Goal: Task Accomplishment & Management: Manage account settings

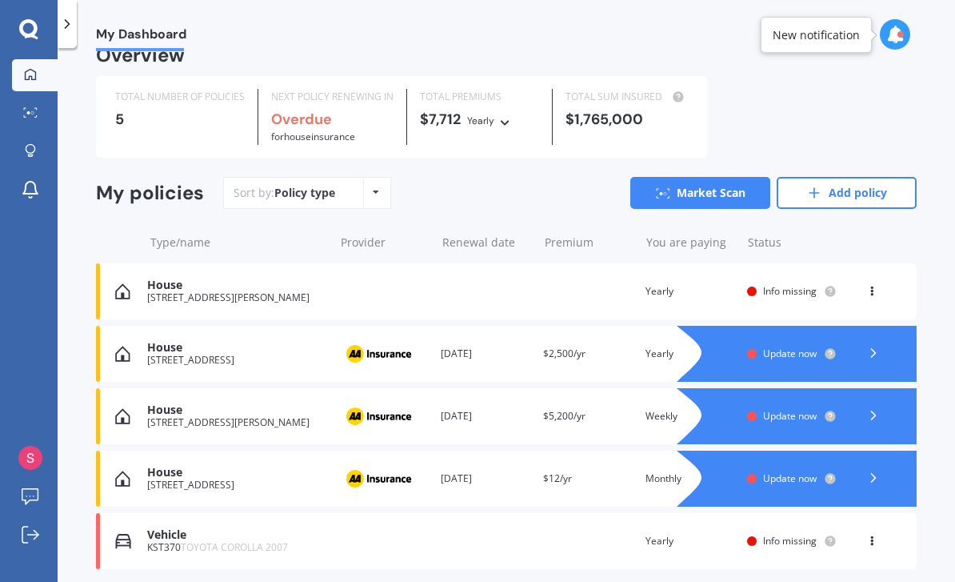
scroll to position [22, 0]
click at [498, 290] on div "House [STREET_ADDRESS][PERSON_NAME] Renewal date Premium You are paying Yearly …" at bounding box center [506, 292] width 821 height 56
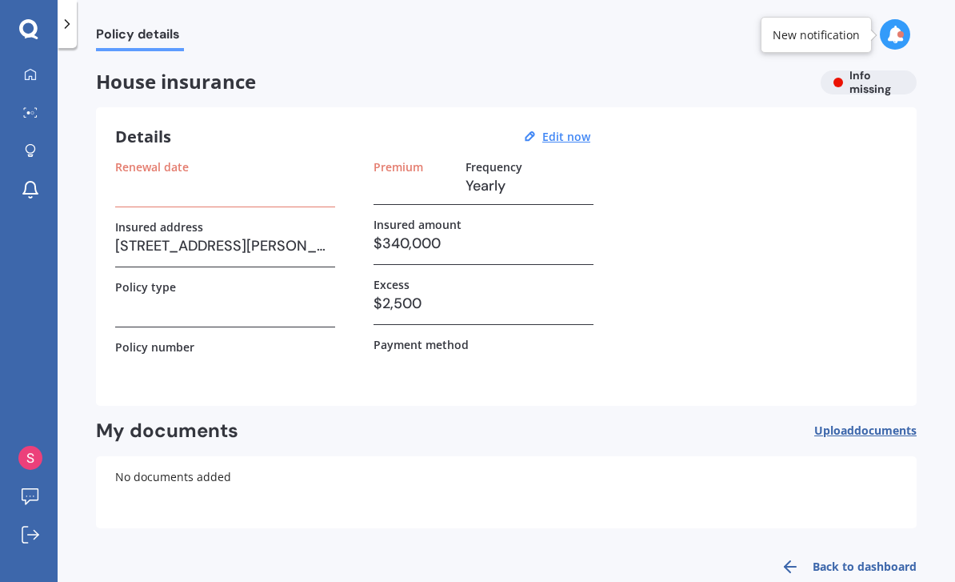
click at [75, 15] on div at bounding box center [67, 24] width 19 height 48
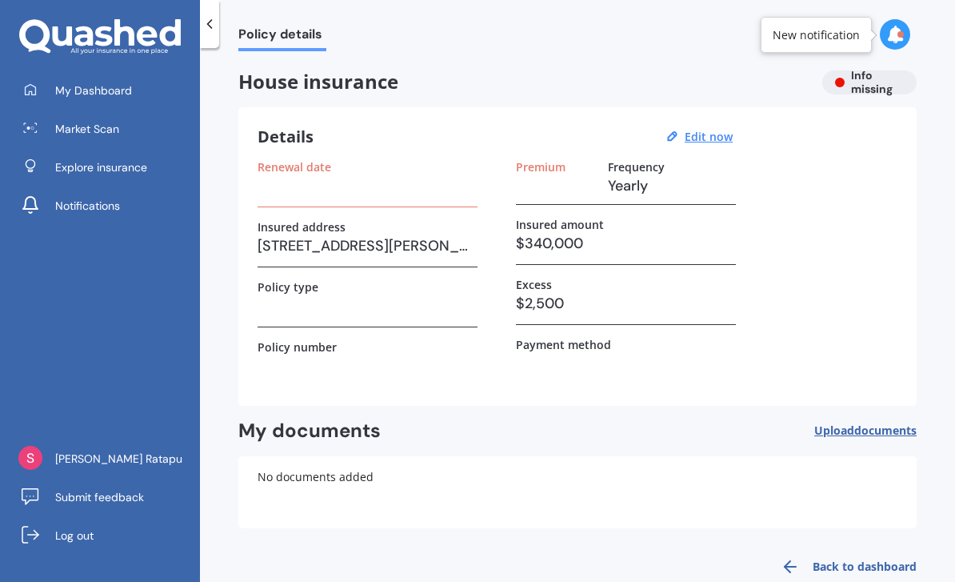
click at [152, 90] on link "My Dashboard" at bounding box center [106, 90] width 188 height 32
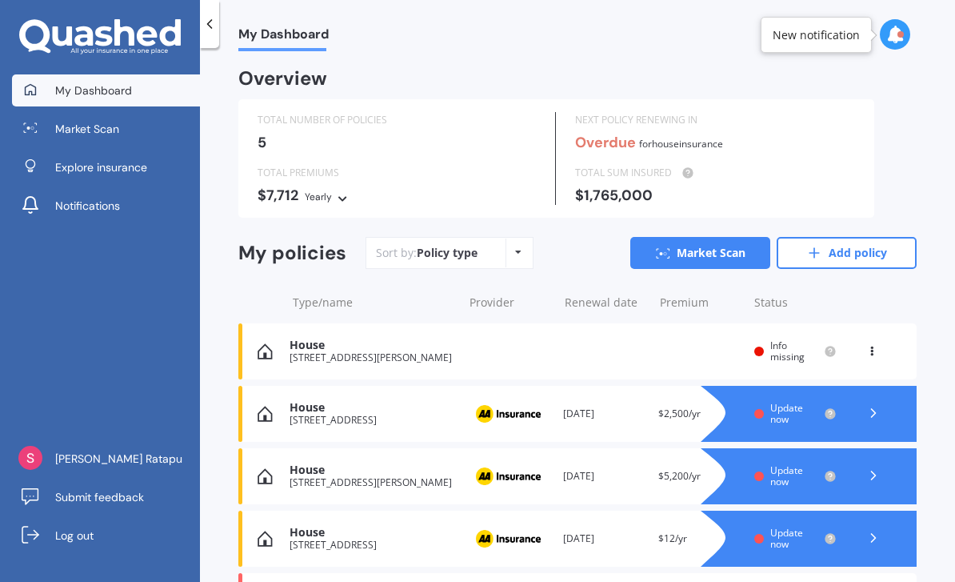
click at [270, 346] on img at bounding box center [265, 351] width 15 height 16
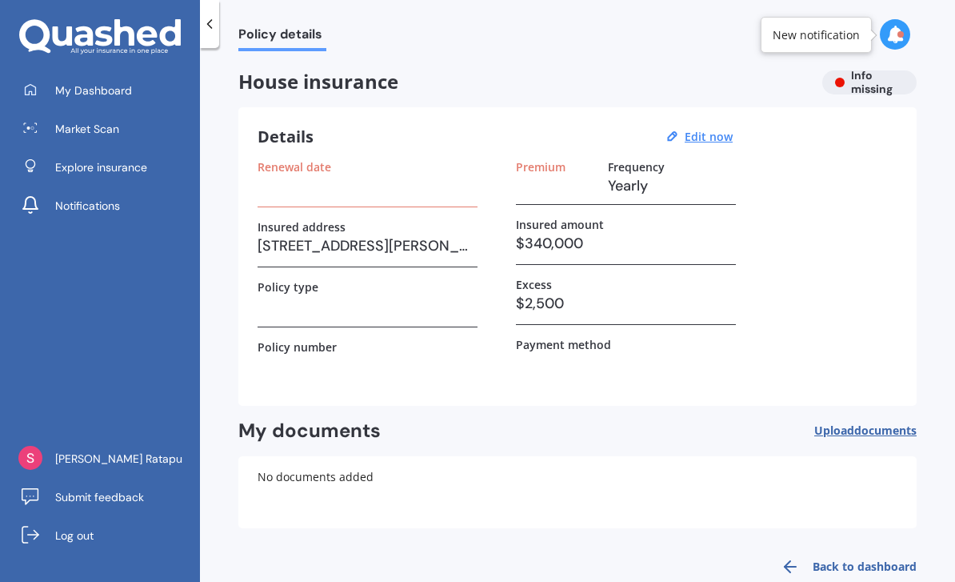
click at [212, 22] on icon at bounding box center [210, 24] width 16 height 16
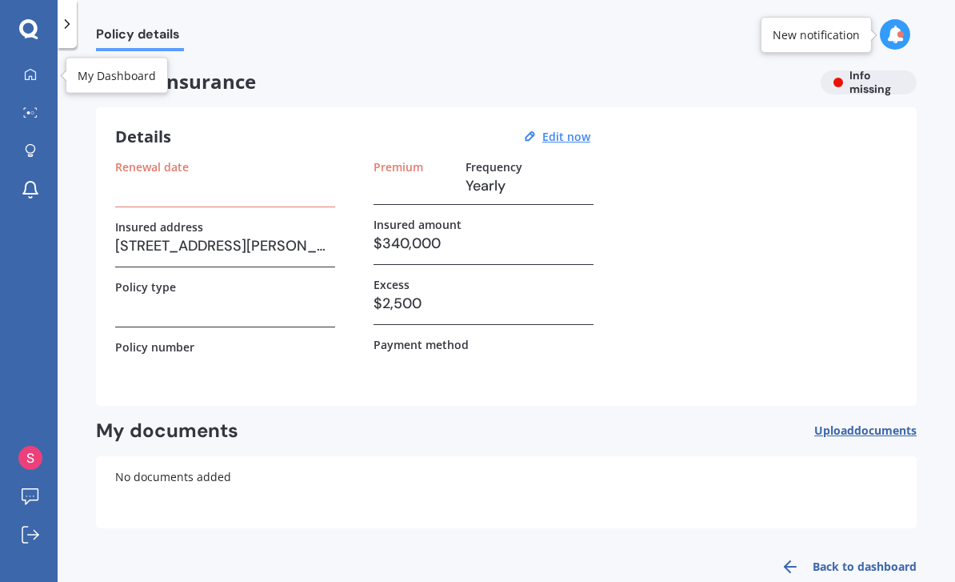
click at [43, 77] on link "My Dashboard" at bounding box center [35, 75] width 46 height 32
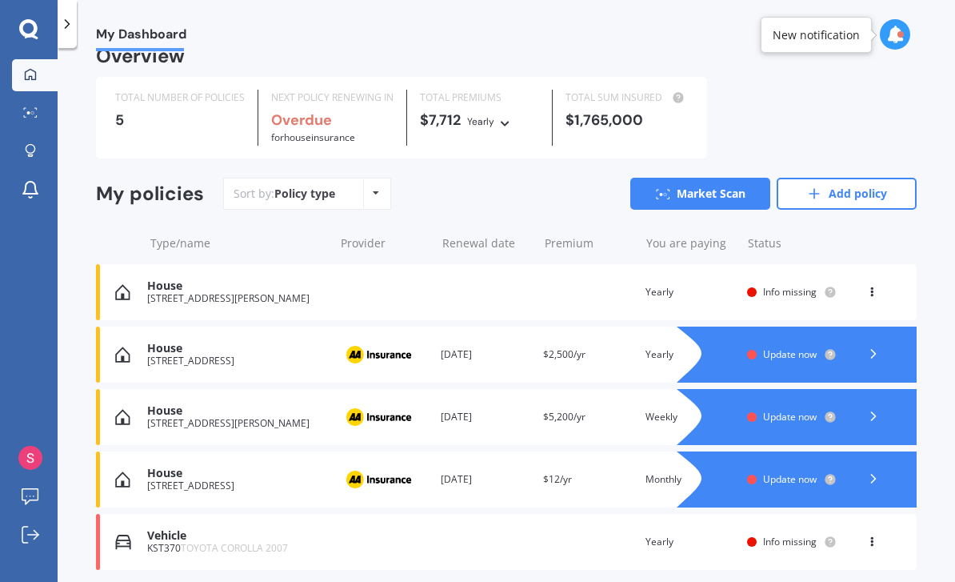
scroll to position [51, 0]
click at [804, 264] on div "House [STREET_ADDRESS][PERSON_NAME] Renewal date Premium You are paying Yearly …" at bounding box center [506, 292] width 821 height 56
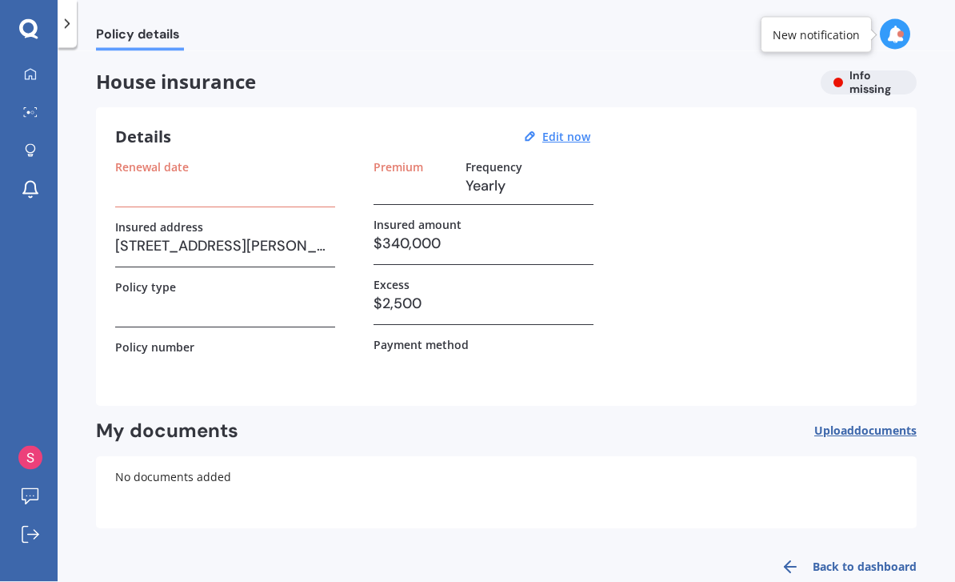
scroll to position [51, 0]
click at [879, 422] on span "documents" at bounding box center [885, 429] width 62 height 15
click at [571, 129] on u "Edit now" at bounding box center [566, 136] width 48 height 15
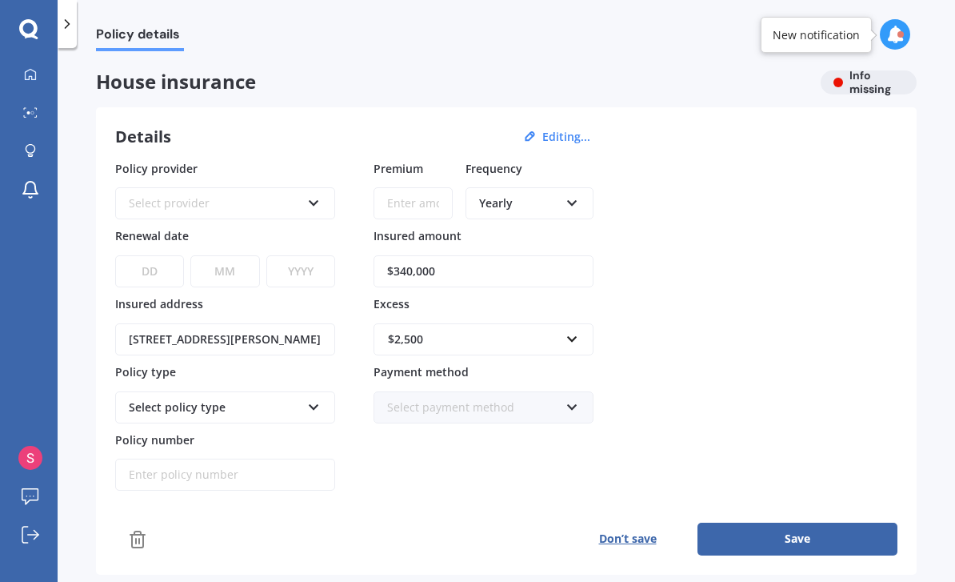
scroll to position [0, 0]
click at [314, 398] on icon at bounding box center [314, 403] width 14 height 11
click at [315, 398] on icon at bounding box center [314, 403] width 14 height 11
click at [320, 398] on icon at bounding box center [314, 403] width 14 height 11
click at [42, 59] on link "My Dashboard" at bounding box center [35, 75] width 46 height 32
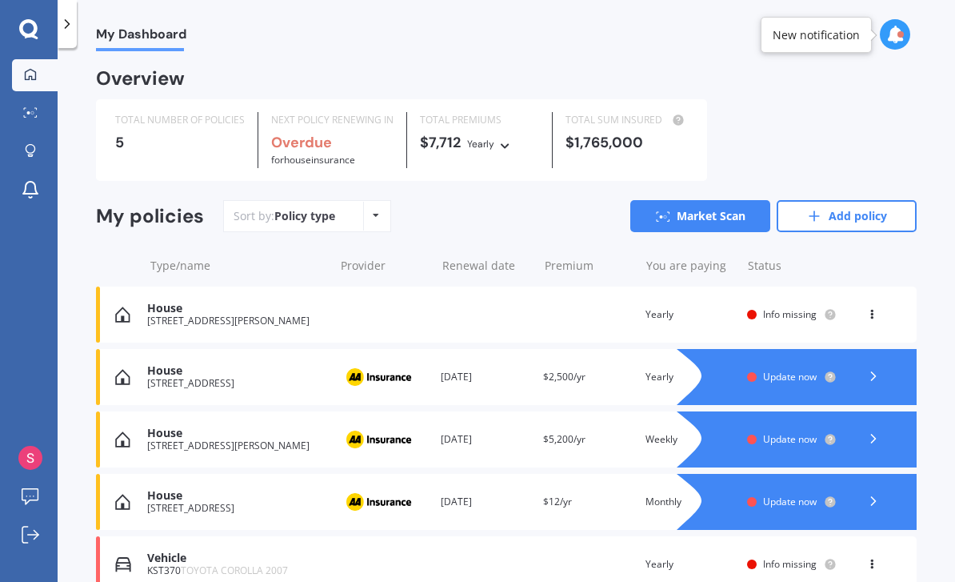
click at [186, 134] on div "5" at bounding box center [180, 142] width 130 height 16
click at [179, 302] on div "House" at bounding box center [236, 309] width 178 height 14
